Goal: Task Accomplishment & Management: Manage account settings

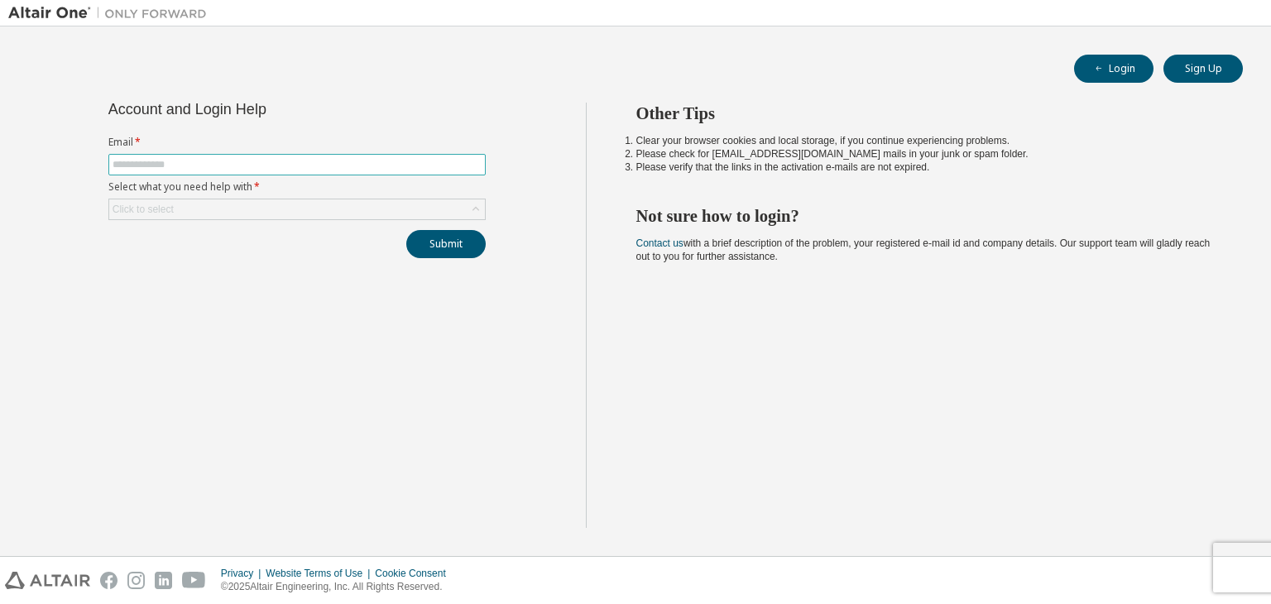
click at [291, 156] on span at bounding box center [296, 165] width 377 height 22
click at [285, 174] on span at bounding box center [296, 165] width 377 height 22
click at [285, 165] on input "text" at bounding box center [296, 164] width 369 height 13
type input "**********"
click at [275, 204] on div "Click to select" at bounding box center [297, 209] width 376 height 20
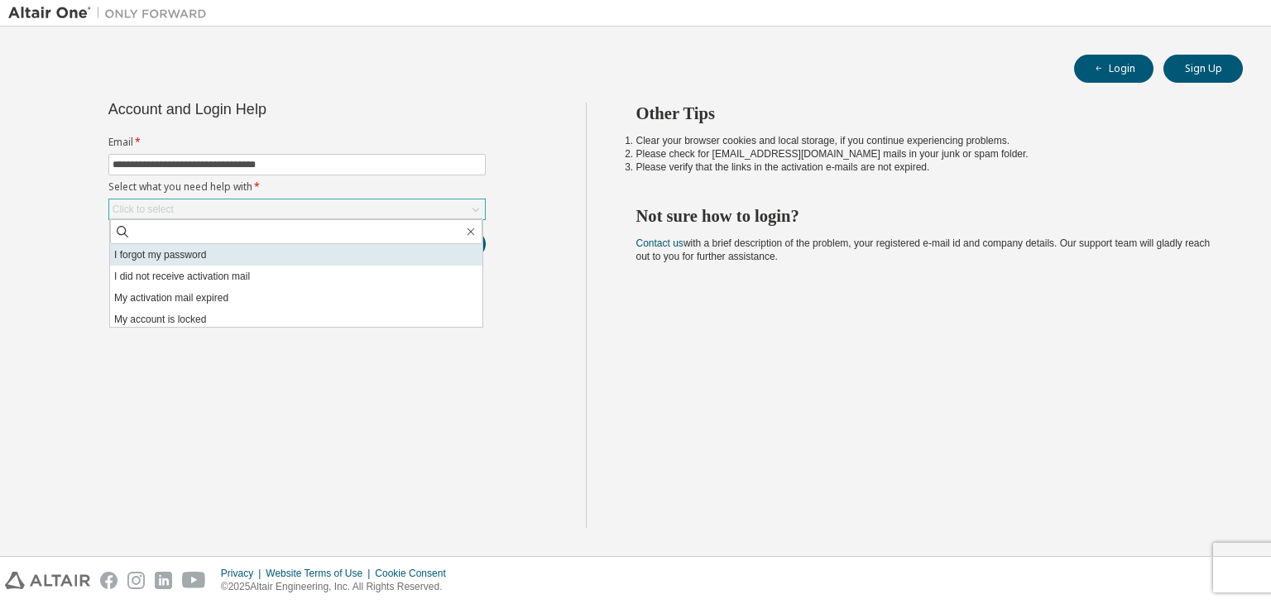
click at [256, 258] on li "I forgot my password" at bounding box center [296, 255] width 372 height 22
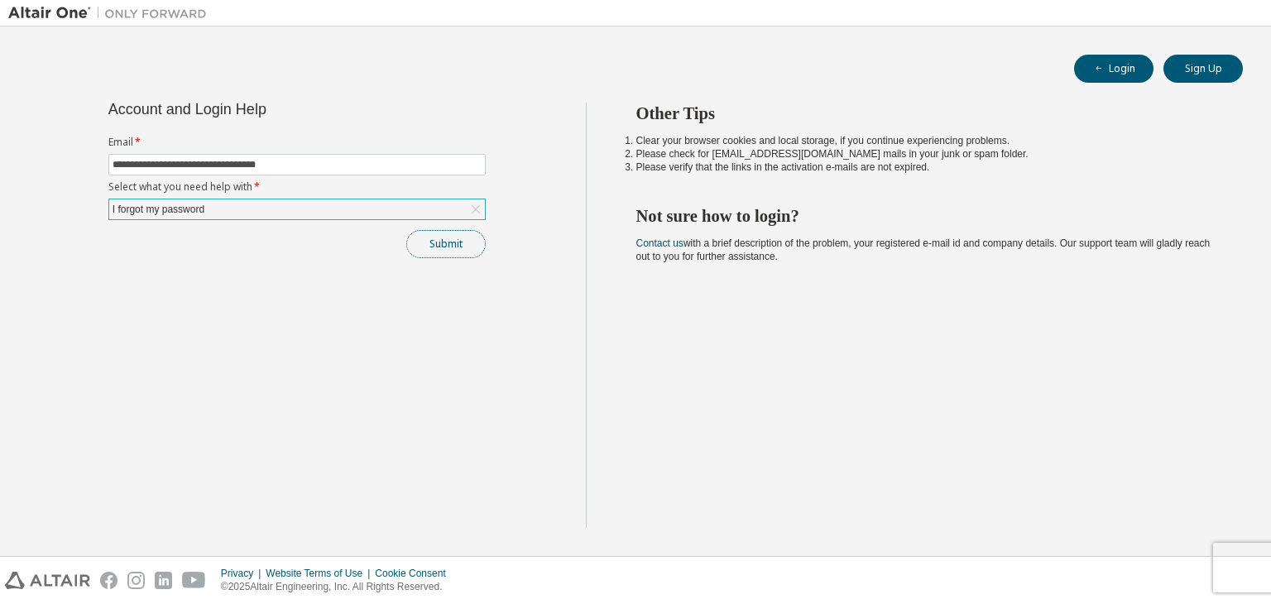
click at [455, 251] on button "Submit" at bounding box center [445, 244] width 79 height 28
click at [455, 252] on button "Submit" at bounding box center [445, 244] width 79 height 28
